Goal: Find specific page/section: Find specific page/section

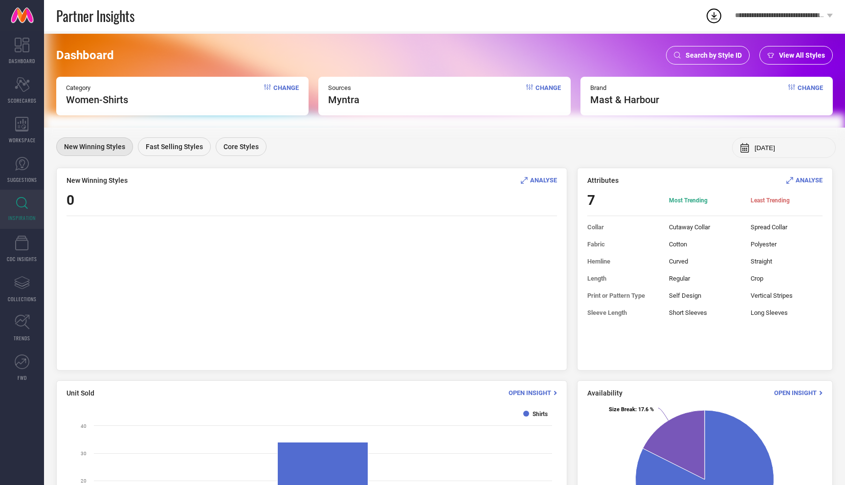
click at [289, 91] on span "Change" at bounding box center [285, 95] width 25 height 22
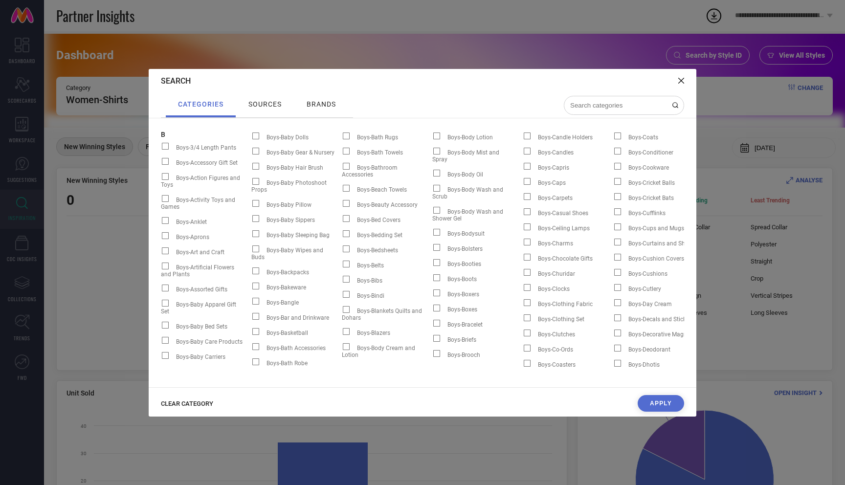
click at [681, 82] on icon at bounding box center [681, 81] width 6 height 6
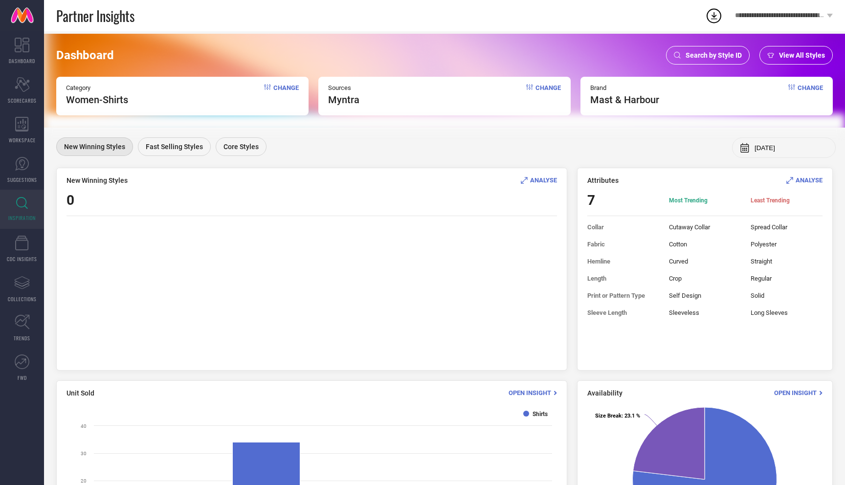
click at [287, 88] on span "Change" at bounding box center [285, 95] width 25 height 22
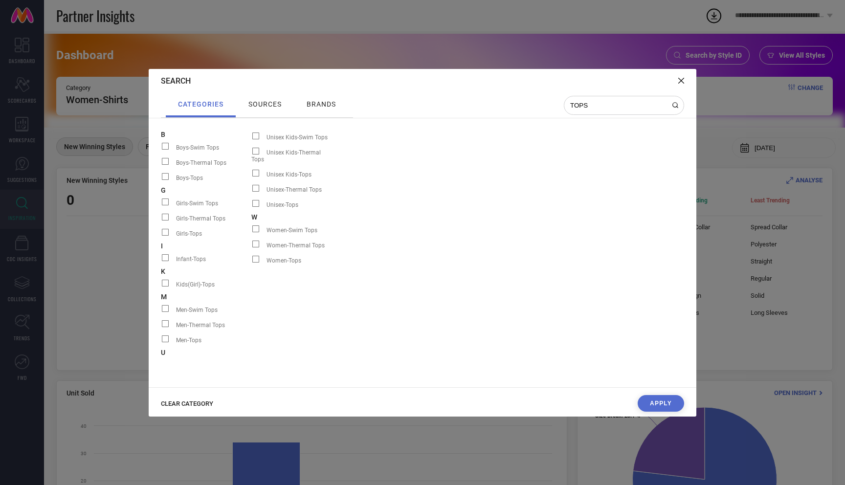
type input "TOPS"
click at [256, 256] on span at bounding box center [255, 259] width 7 height 7
click at [251, 263] on input "Women-Tops" at bounding box center [251, 263] width 0 height 0
click at [255, 256] on span at bounding box center [255, 259] width 7 height 7
click at [251, 263] on input "Women-Tops" at bounding box center [251, 263] width 0 height 0
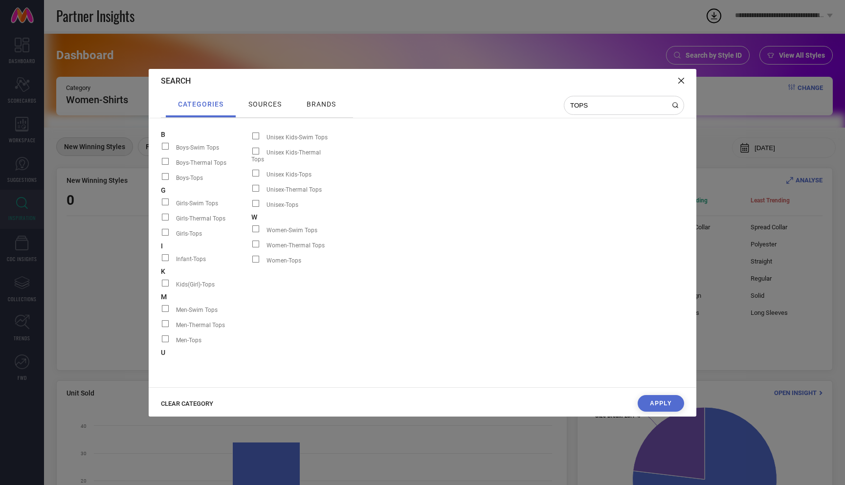
click at [681, 82] on icon at bounding box center [681, 81] width 6 height 6
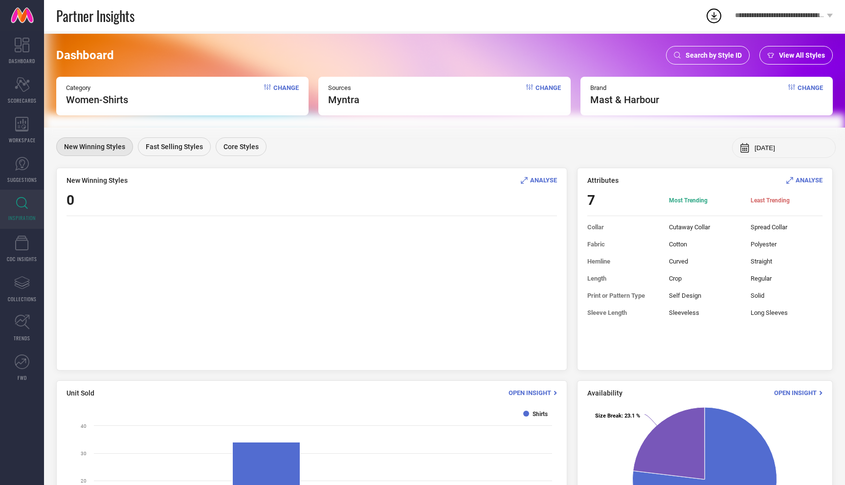
click at [285, 87] on span "Change" at bounding box center [285, 95] width 25 height 22
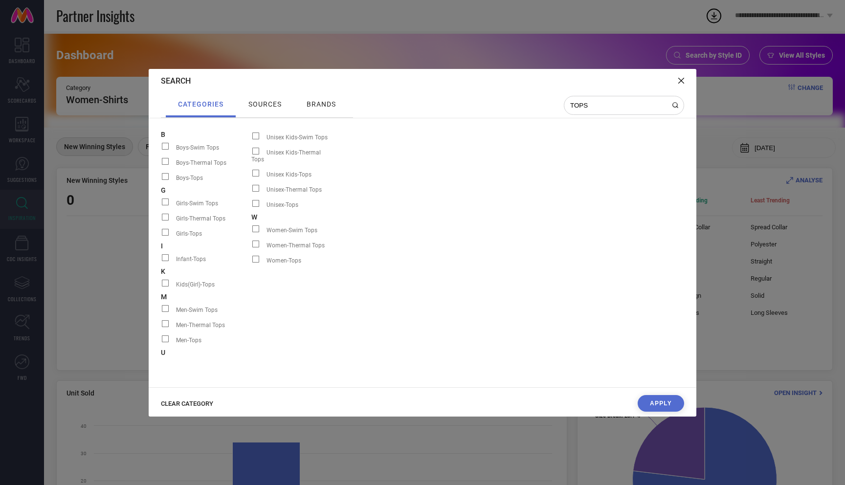
type input "TOPS"
click at [255, 256] on span at bounding box center [255, 259] width 7 height 7
click at [251, 263] on input "Women-Tops" at bounding box center [251, 263] width 0 height 0
click at [259, 256] on span at bounding box center [255, 259] width 7 height 7
click at [251, 263] on input "Women-Tops" at bounding box center [251, 263] width 0 height 0
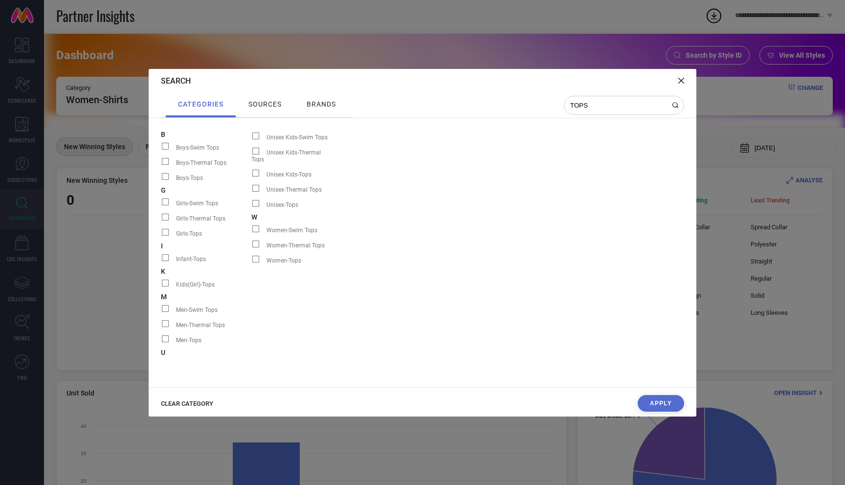
click at [259, 256] on span at bounding box center [255, 259] width 7 height 7
click at [251, 263] on input "Women-Tops" at bounding box center [251, 263] width 0 height 0
click at [259, 256] on span at bounding box center [255, 259] width 7 height 7
click at [251, 263] on input "Women-Tops" at bounding box center [251, 263] width 0 height 0
click at [679, 80] on icon at bounding box center [681, 81] width 6 height 6
